Goal: Task Accomplishment & Management: Use online tool/utility

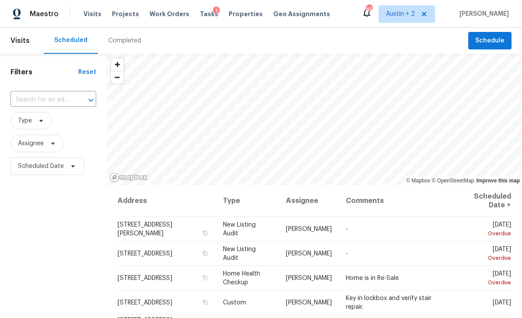
click at [200, 17] on span "Tasks" at bounding box center [209, 14] width 18 height 6
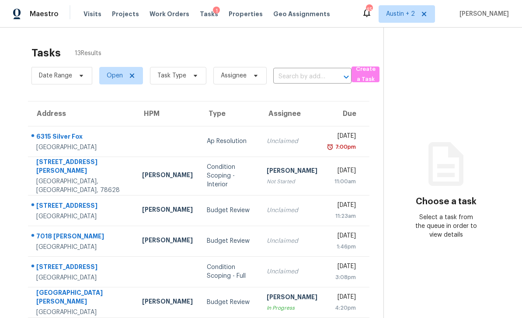
click at [235, 16] on span "Properties" at bounding box center [246, 14] width 34 height 9
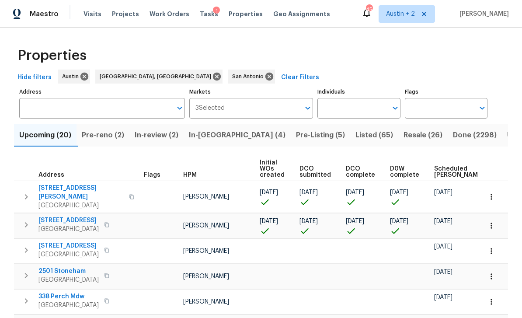
click at [212, 134] on span "In-[GEOGRAPHIC_DATA] (4)" at bounding box center [237, 135] width 97 height 12
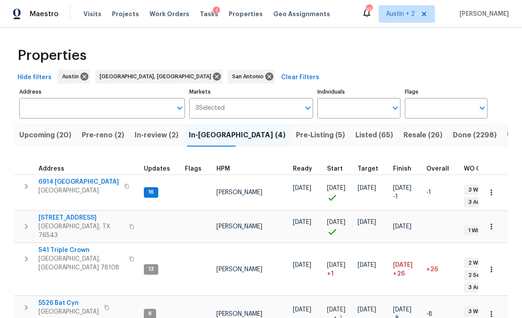
scroll to position [17, 0]
click at [296, 129] on span "Pre-Listing (5)" at bounding box center [320, 135] width 49 height 12
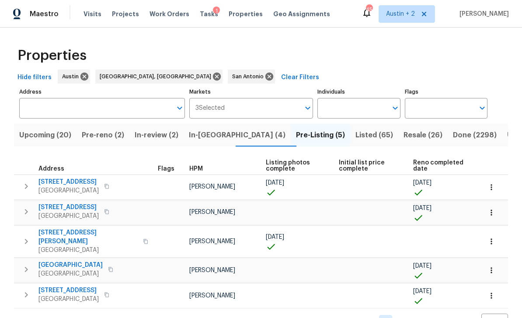
scroll to position [19, 0]
click at [101, 180] on button "button" at bounding box center [106, 186] width 10 height 12
click at [91, 177] on div "[STREET_ADDRESS]" at bounding box center [87, 185] width 98 height 17
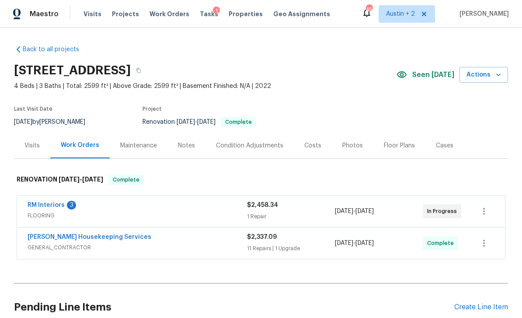
click at [498, 73] on icon "button" at bounding box center [498, 74] width 9 height 9
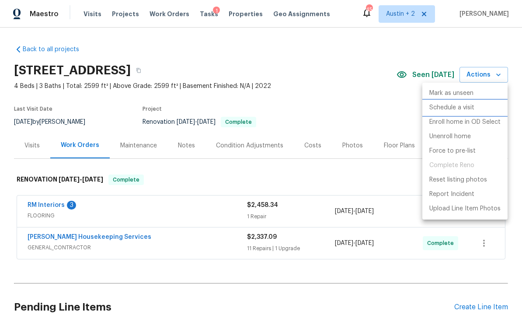
click at [473, 106] on p "Schedule a visit" at bounding box center [451, 107] width 45 height 9
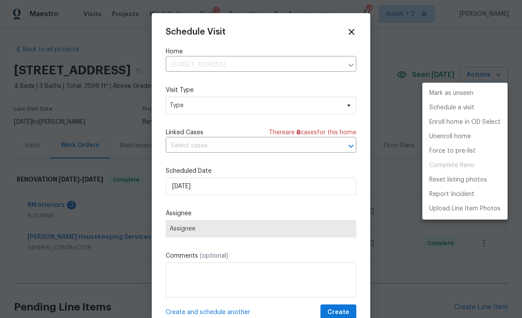
click at [231, 100] on div at bounding box center [261, 159] width 522 height 318
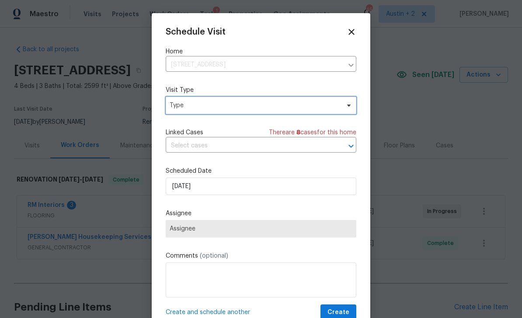
click at [277, 107] on span "Type" at bounding box center [255, 105] width 170 height 9
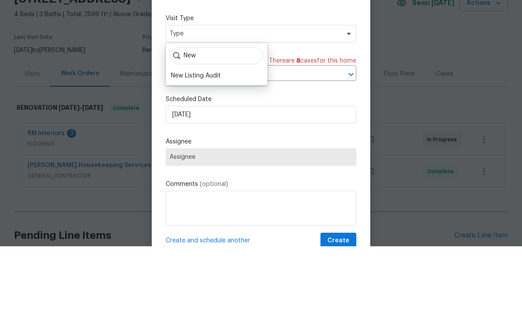
type input "New"
click at [209, 143] on div "New Listing Audit" at bounding box center [196, 147] width 50 height 9
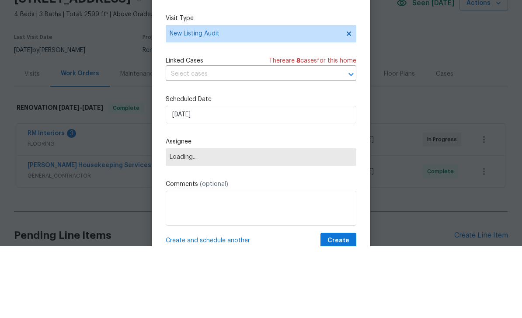
scroll to position [28, 0]
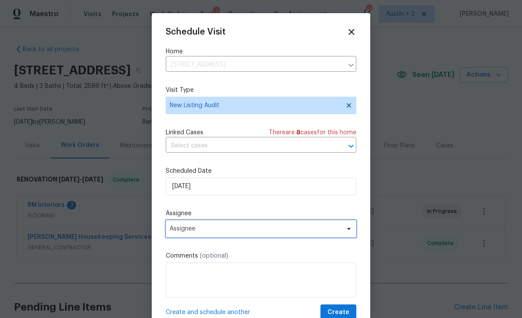
click at [216, 230] on span "Assignee" at bounding box center [255, 228] width 171 height 7
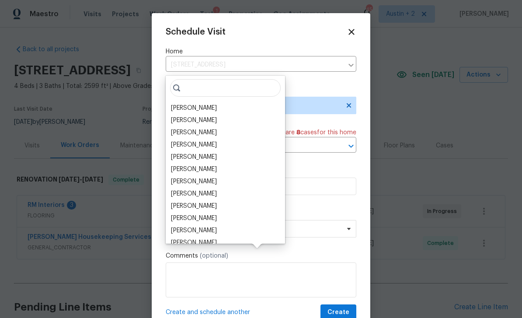
click at [214, 116] on div "[PERSON_NAME]" at bounding box center [194, 120] width 46 height 9
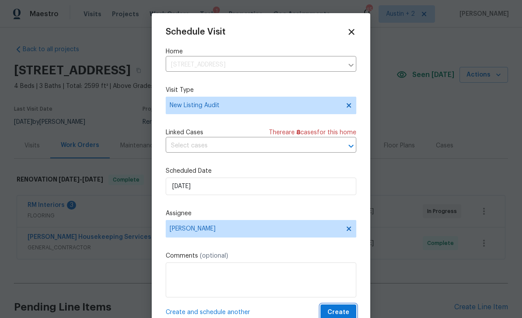
click at [338, 311] on span "Create" at bounding box center [338, 312] width 22 height 11
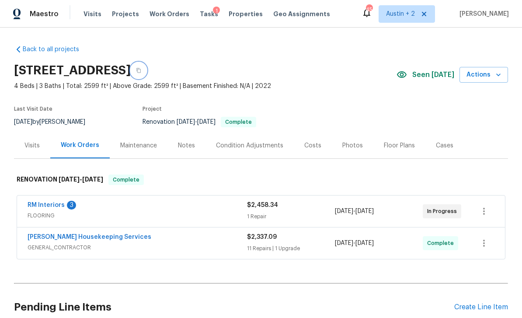
click at [146, 63] on button "button" at bounding box center [139, 71] width 16 height 16
